Goal: Task Accomplishment & Management: Use online tool/utility

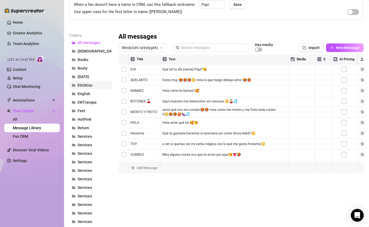
scroll to position [47, 0]
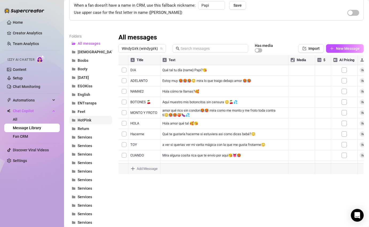
click at [87, 119] on span "HotPink" at bounding box center [85, 120] width 14 height 4
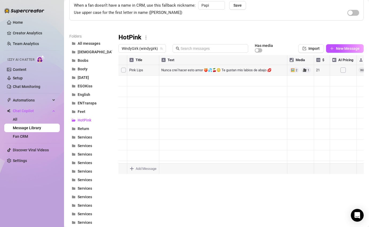
click at [204, 70] on div at bounding box center [240, 114] width 245 height 119
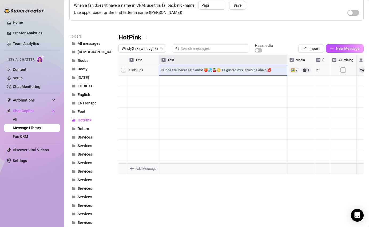
click at [198, 70] on div at bounding box center [240, 114] width 245 height 119
type textarea "[PERSON_NAME] [DATE] amor🍑💦🍒😳 Te gustan mis labios de abajo 🥵💋"
drag, startPoint x: 173, startPoint y: 69, endPoint x: 160, endPoint y: 69, distance: 12.8
click at [160, 69] on textarea "[PERSON_NAME] [DATE] amor🍑💦🍒😳 Te gustan mis labios de abajo 🥵💋" at bounding box center [223, 68] width 129 height 5
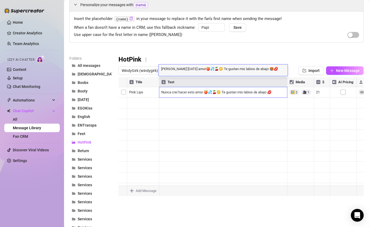
click at [125, 17] on code "{name}" at bounding box center [124, 19] width 20 height 6
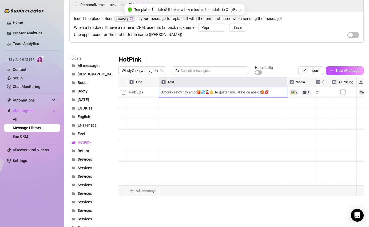
click at [125, 18] on code "{name}" at bounding box center [124, 19] width 20 height 6
click at [131, 18] on icon "copy" at bounding box center [131, 18] width 3 height 3
click at [171, 92] on div at bounding box center [240, 136] width 245 height 119
drag, startPoint x: 174, startPoint y: 92, endPoint x: 158, endPoint y: 91, distance: 15.8
click at [158, 91] on div "Title Text Media $ AI Pricing Accounts Pink Lips [PERSON_NAME] [DATE] amor🍑💦🍒😳 …" at bounding box center [240, 136] width 245 height 119
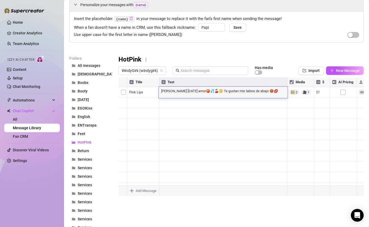
type textarea "{name}estoy [DATE] amor🍑💦🍒😳 Te gustan mis labios de abajo 🥵💋"
click at [171, 90] on textarea "{name}estoy [DATE] amor🍑💦🍒😳 Te gustan mis labios de abajo 🥵💋" at bounding box center [223, 90] width 129 height 5
type textarea "{name} estoy hot amor🍑💦🍒😳 Te gustan mis labios de abajo 🥵💋"
click at [192, 114] on div at bounding box center [240, 136] width 245 height 119
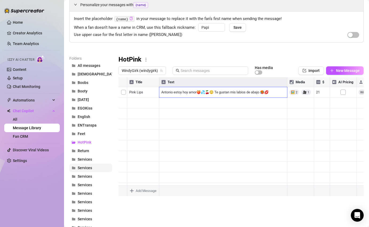
click at [84, 164] on button "Services" at bounding box center [90, 168] width 43 height 9
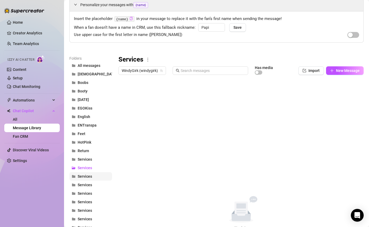
click at [86, 178] on span "Services" at bounding box center [85, 176] width 14 height 4
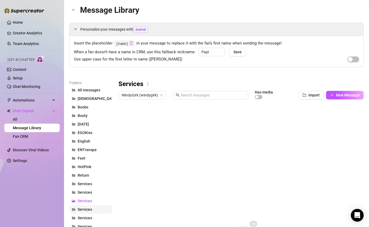
click at [80, 207] on button "Services" at bounding box center [90, 209] width 43 height 9
